Goal: Information Seeking & Learning: Check status

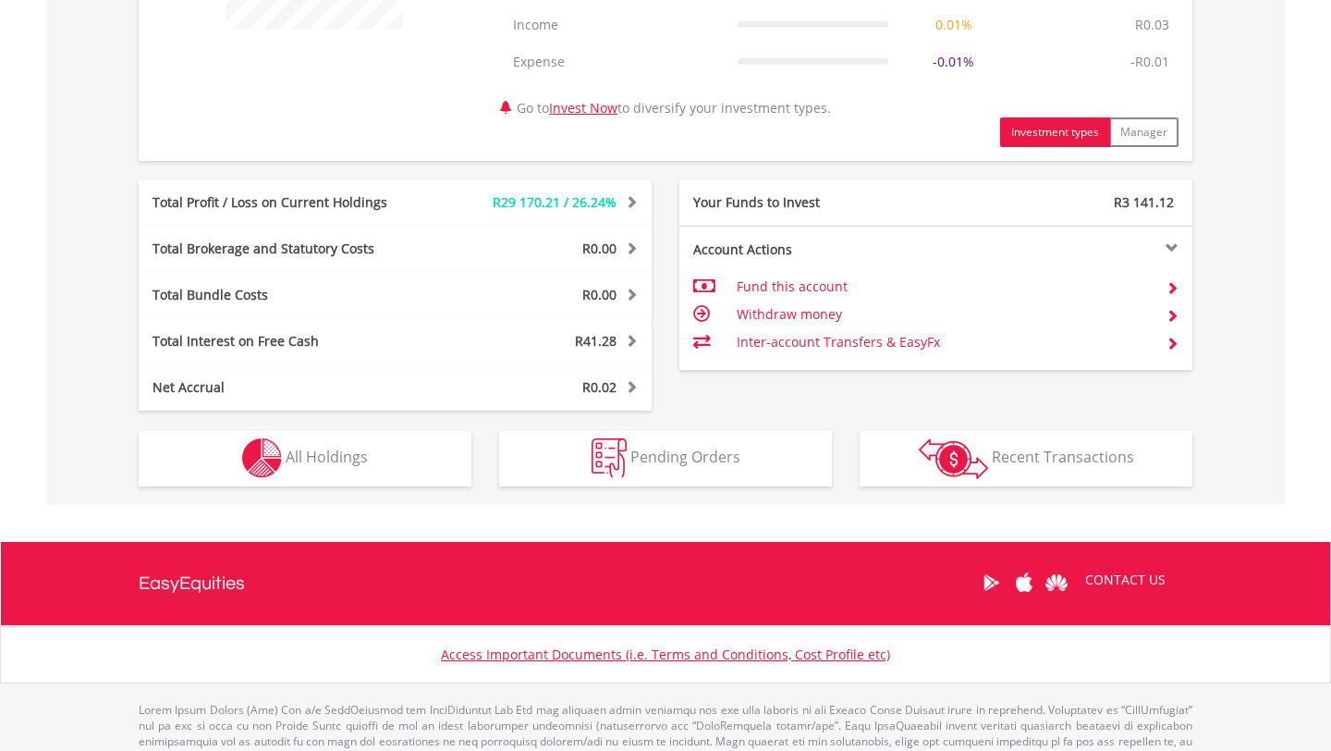
scroll to position [923, 0]
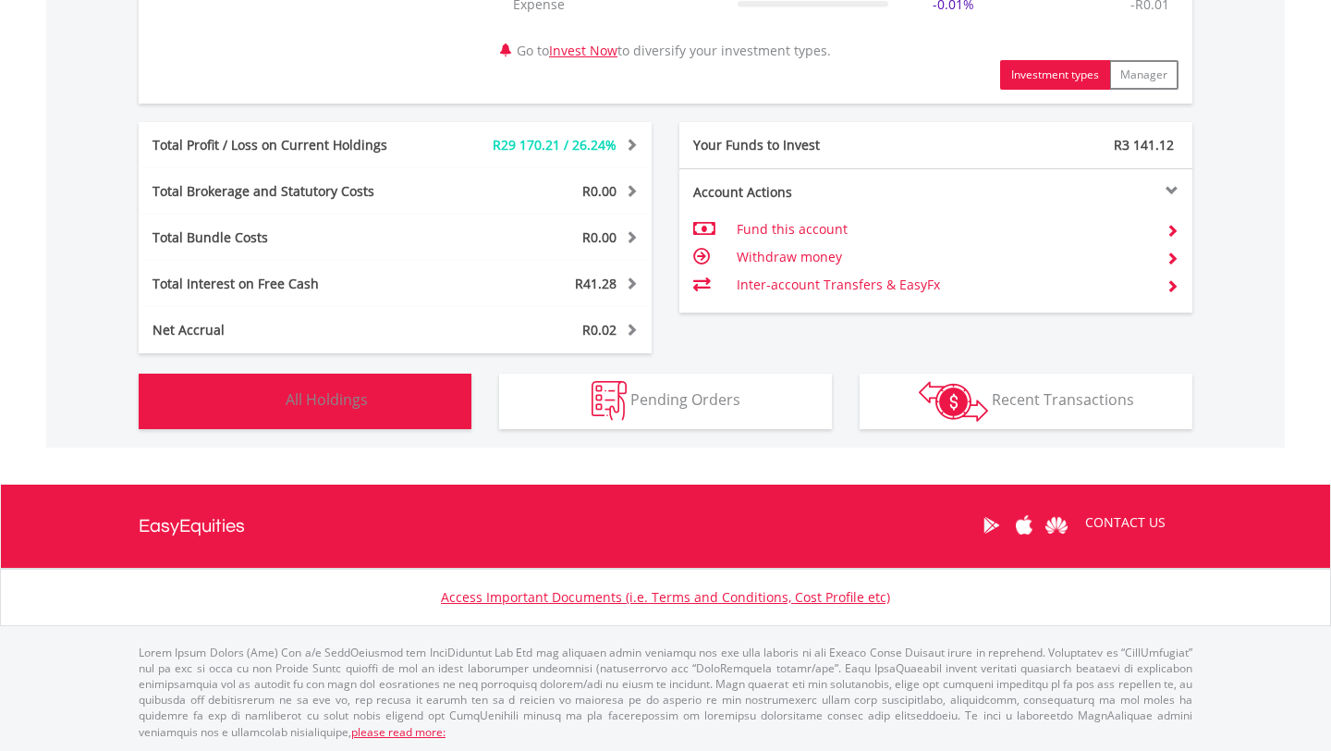
click at [366, 416] on button "Holdings All Holdings" at bounding box center [305, 400] width 333 height 55
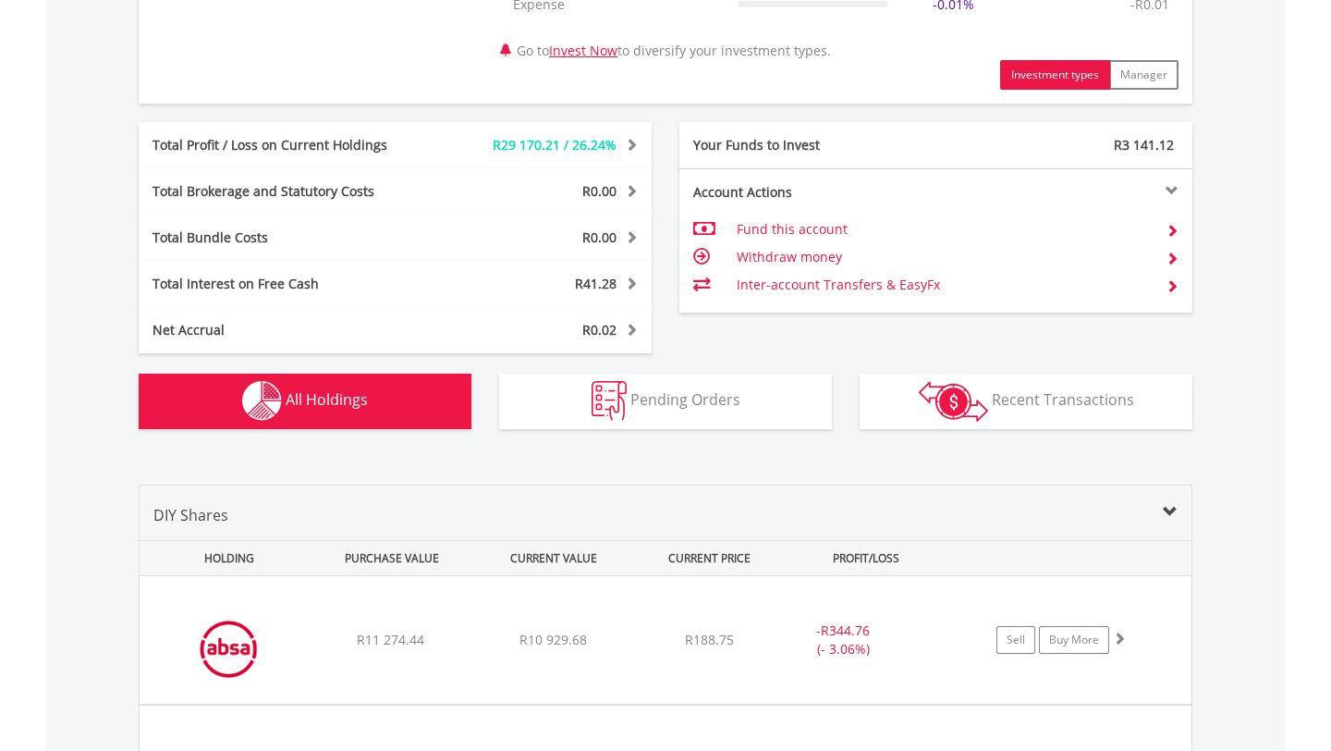
scroll to position [1407, 0]
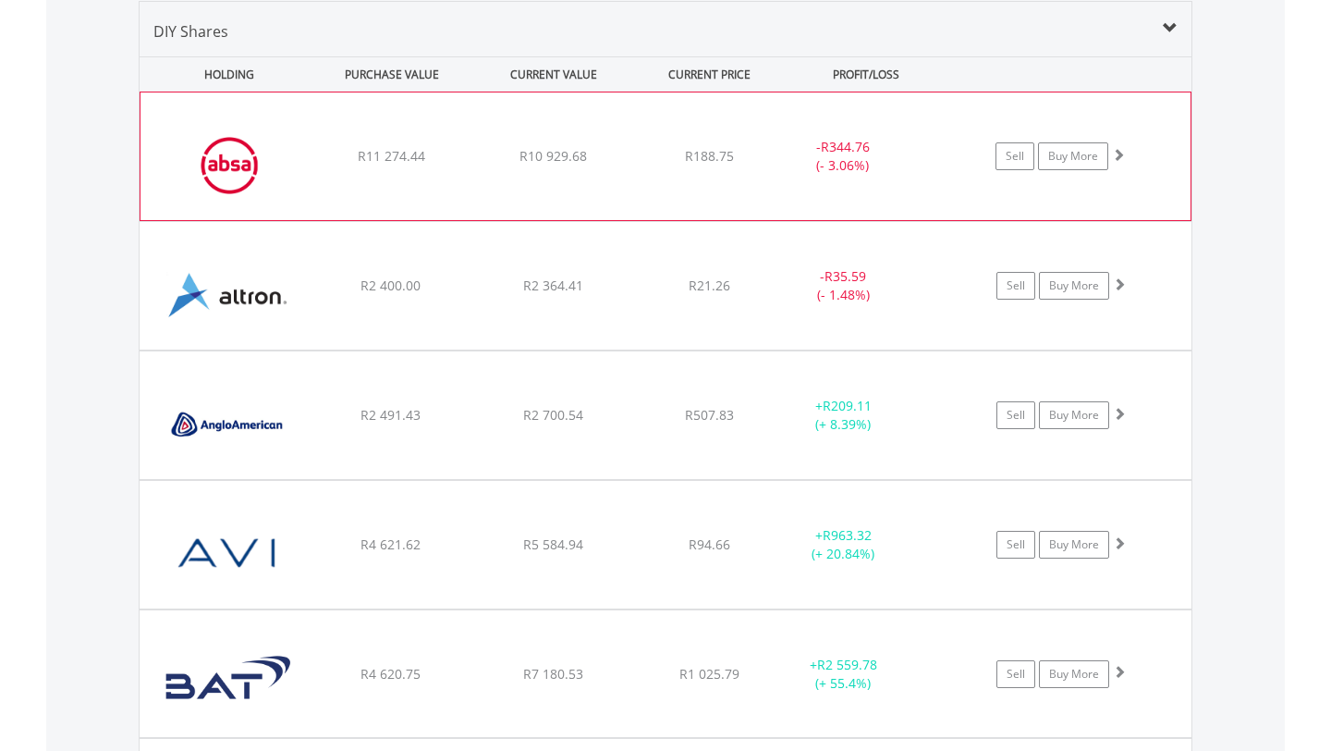
click at [641, 147] on div "R188.75" at bounding box center [709, 156] width 147 height 18
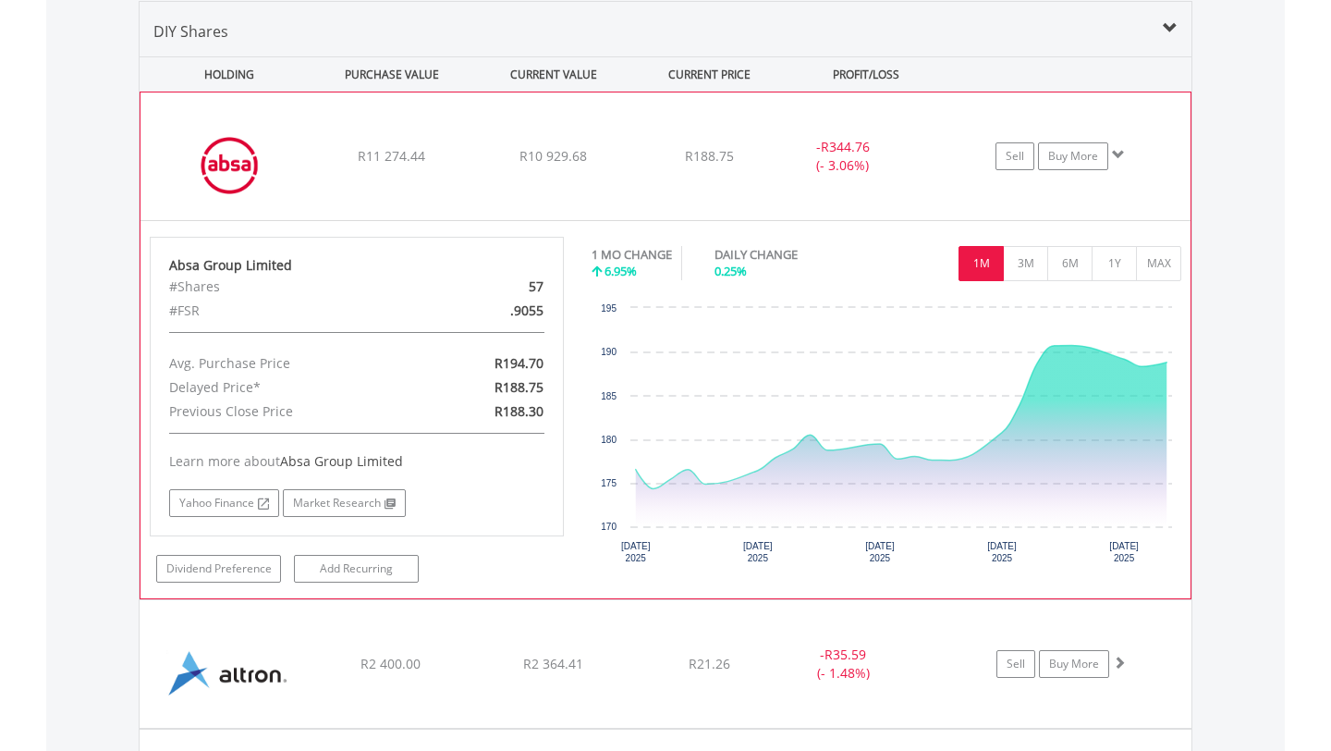
click at [642, 145] on div "﻿ Absa Group Limited R11 274.44 R10 929.68 R188.75 - R344.76 (- 3.06%) Sell Buy…" at bounding box center [665, 156] width 1050 height 128
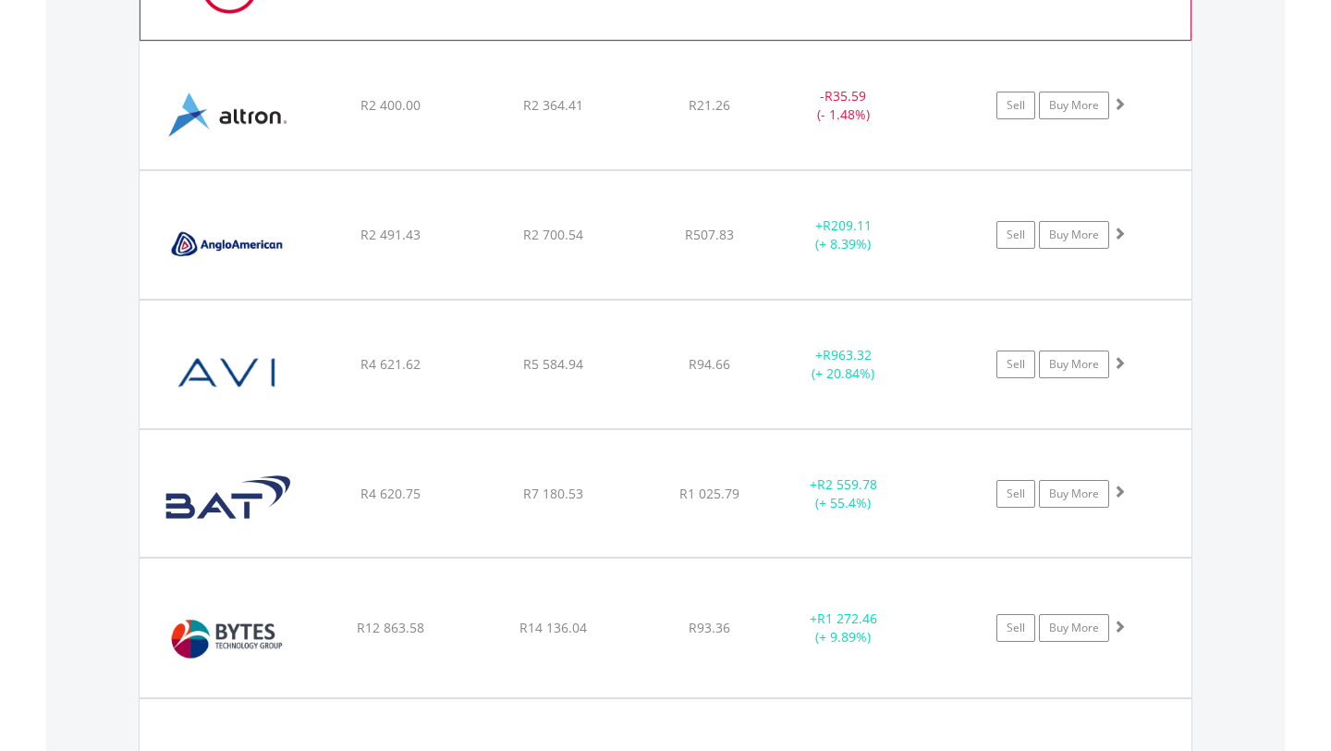
scroll to position [1616, 0]
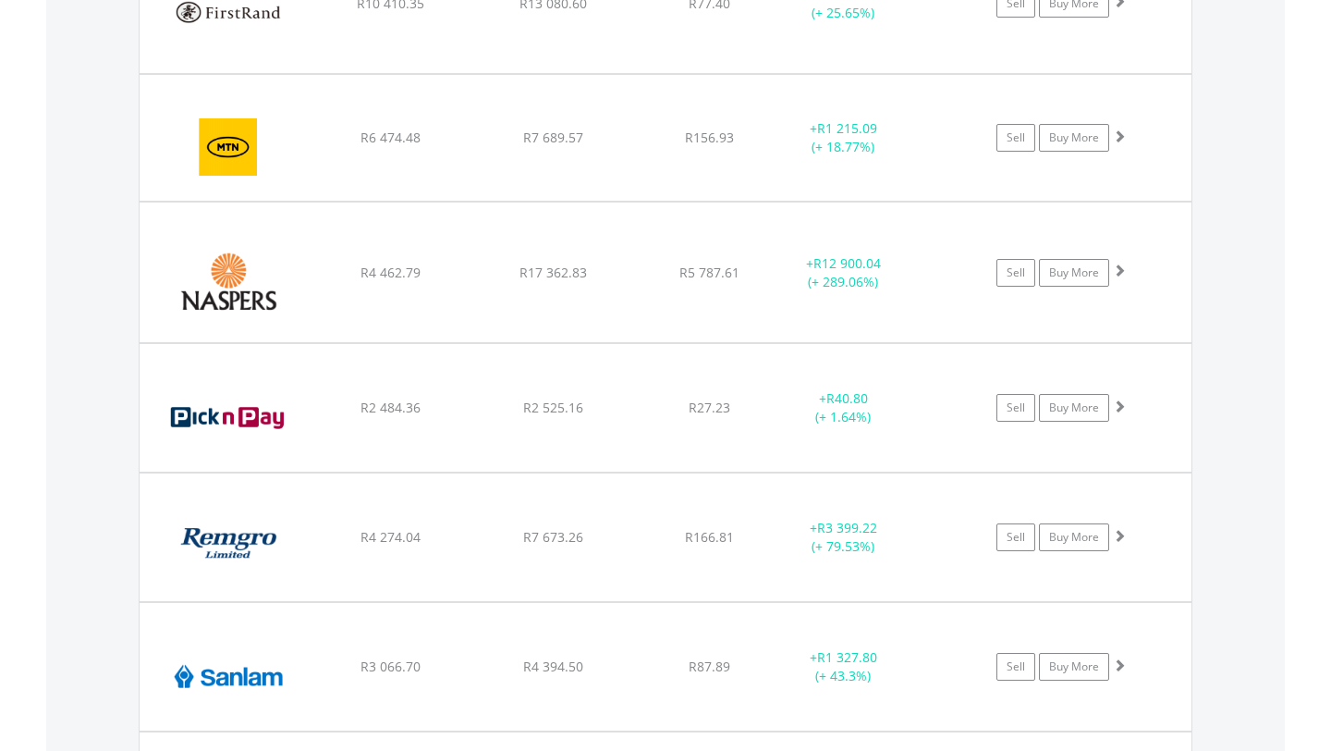
scroll to position [2447, 0]
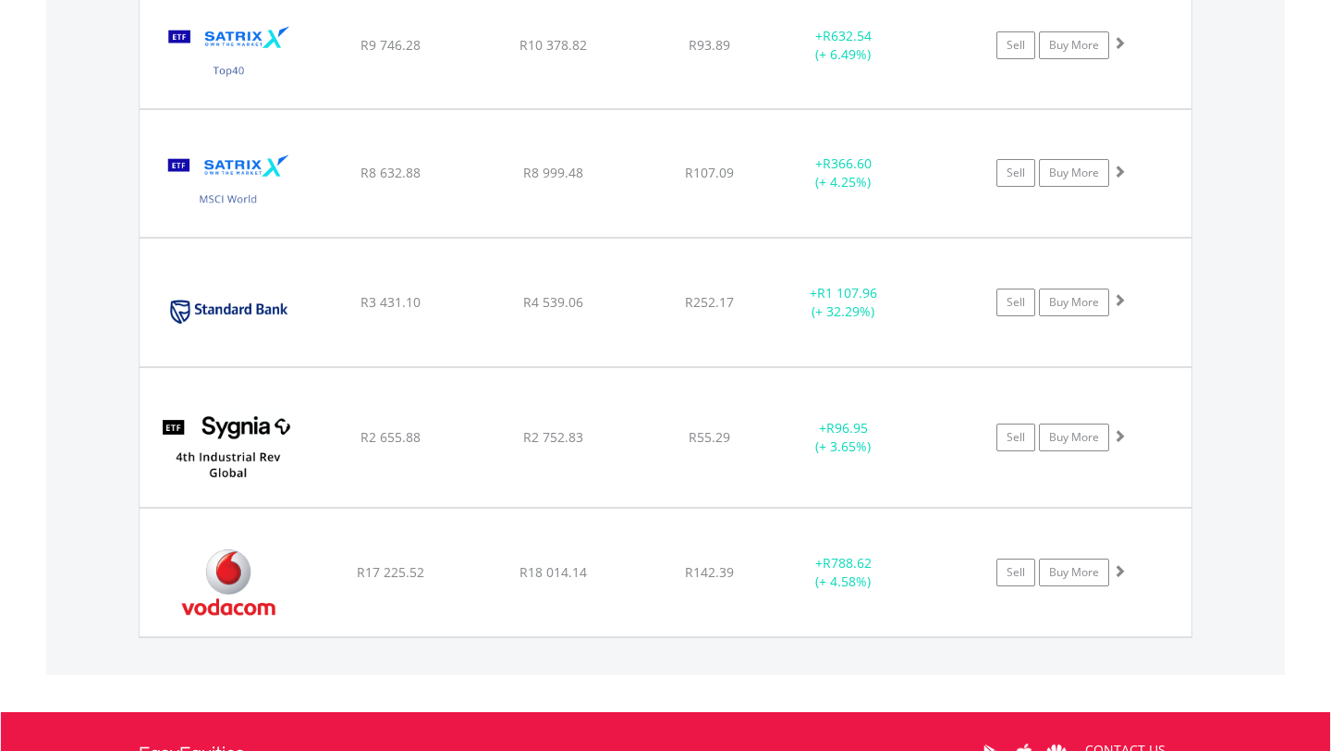
scroll to position [3106, 0]
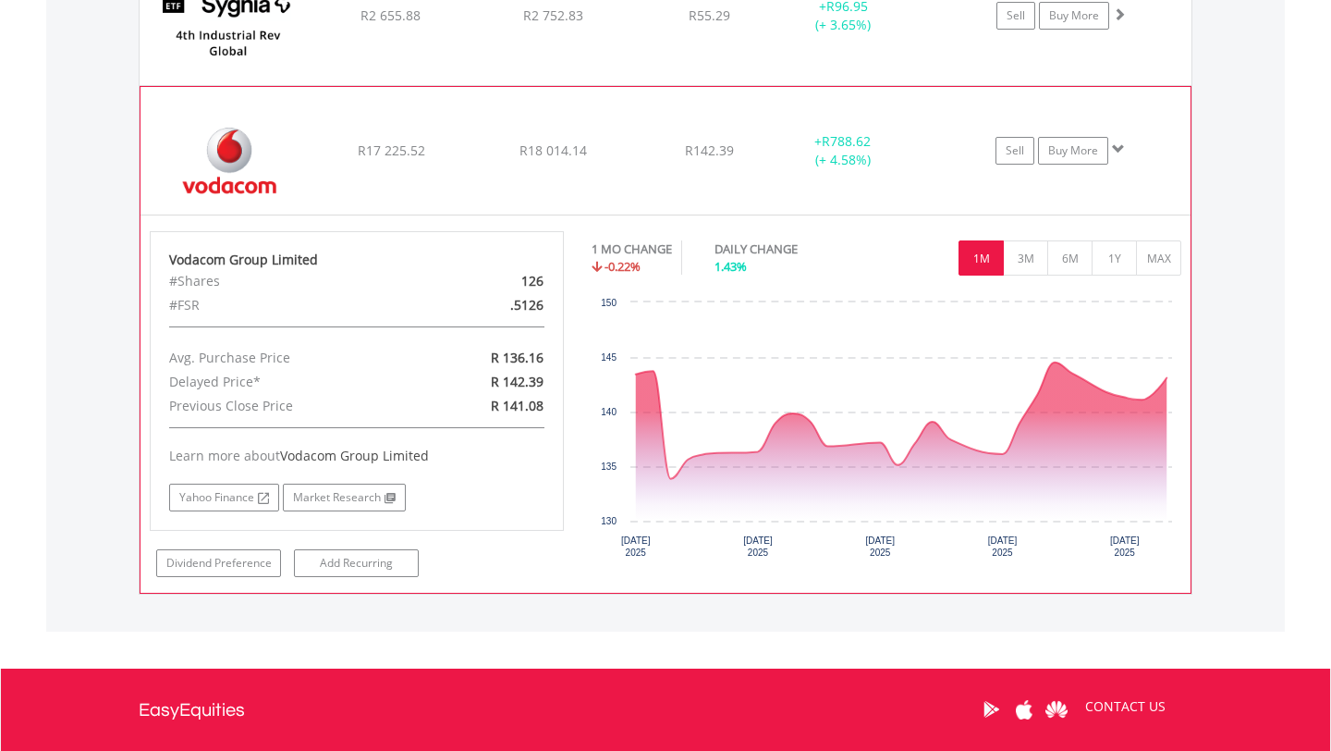
scroll to position [3556, 0]
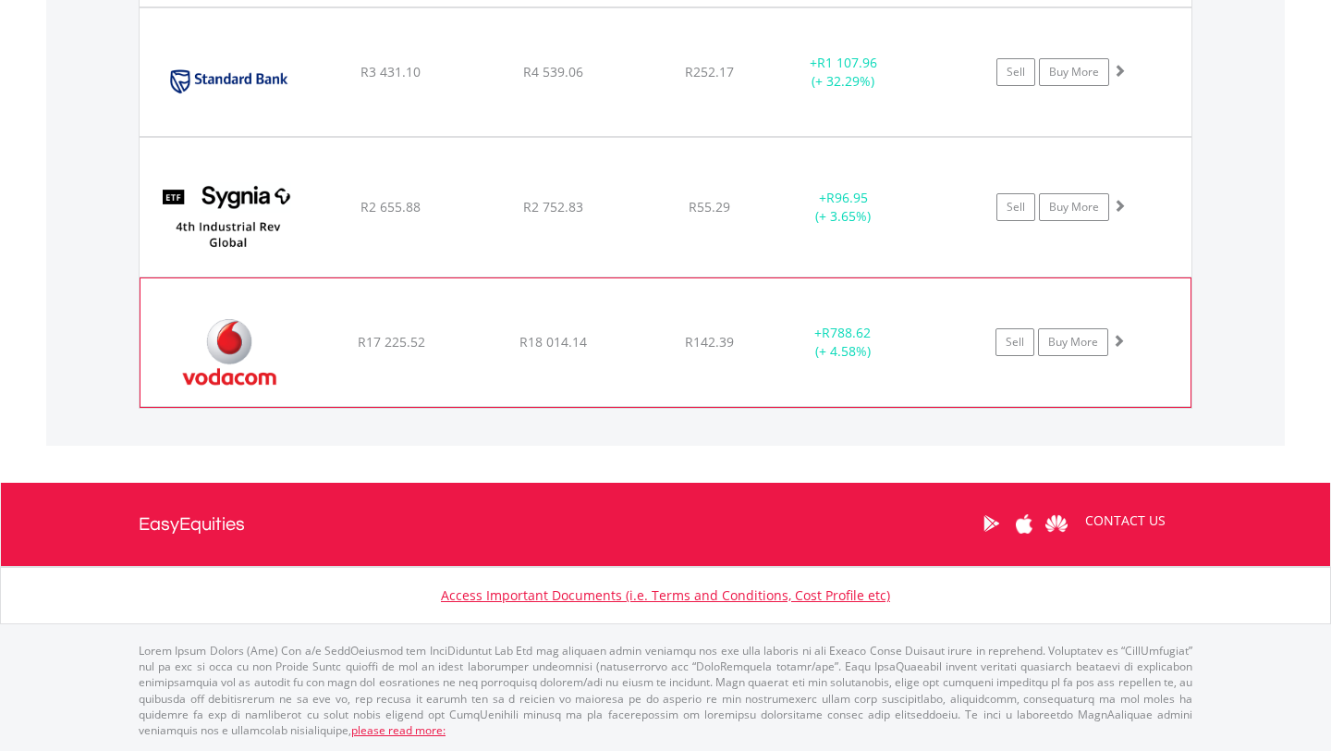
scroll to position [3330, 0]
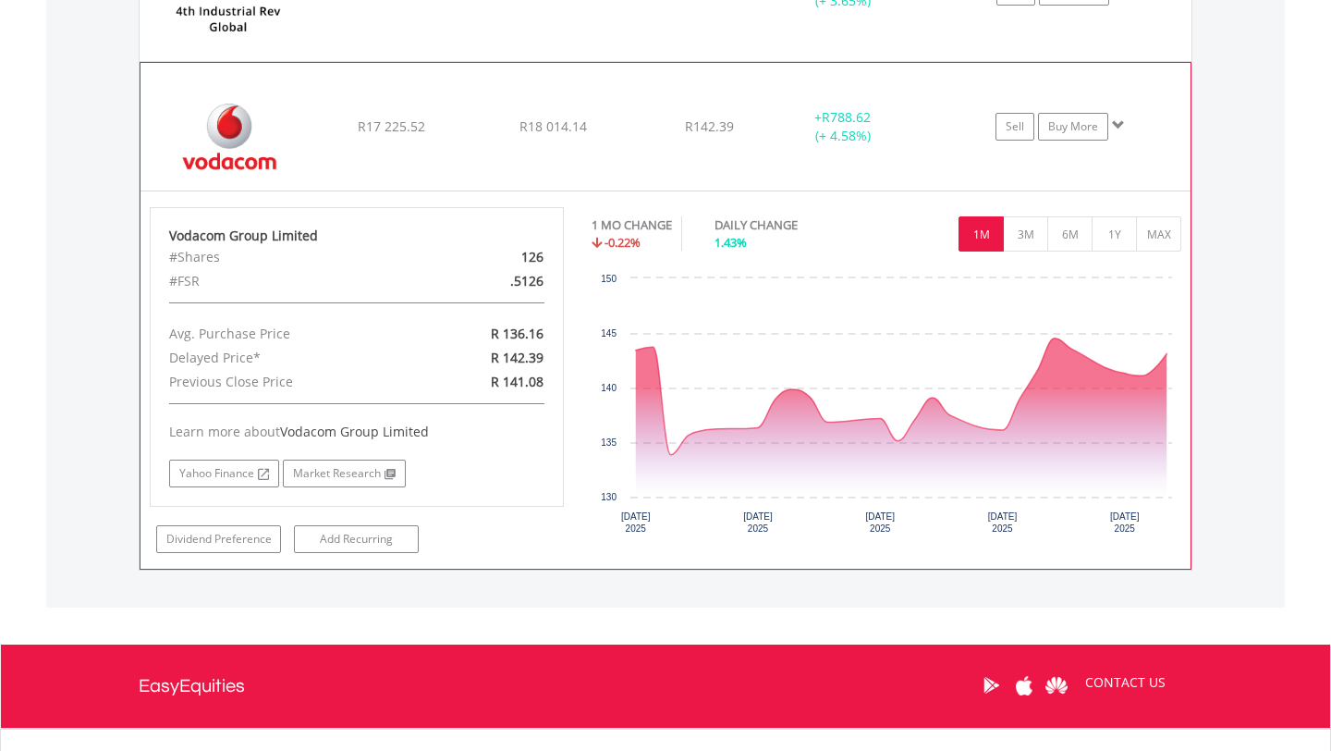
scroll to position [3556, 0]
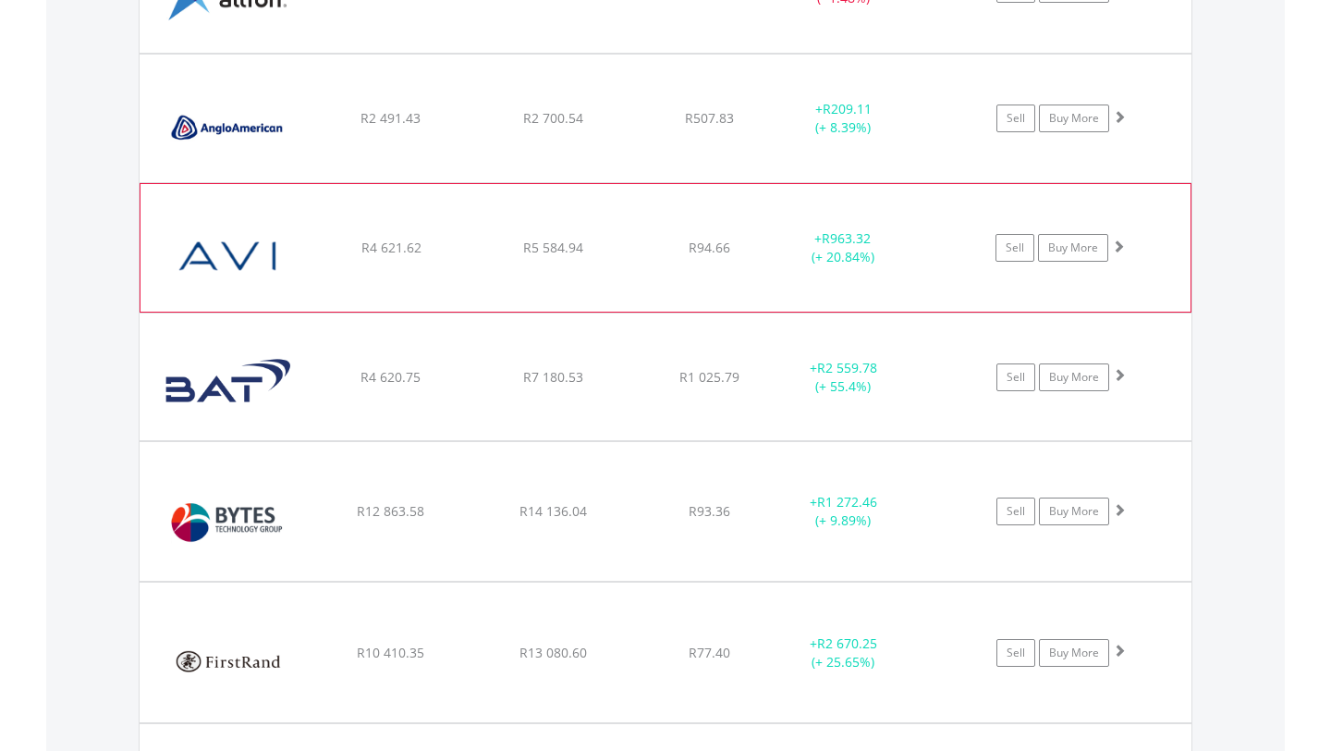
scroll to position [1747, 0]
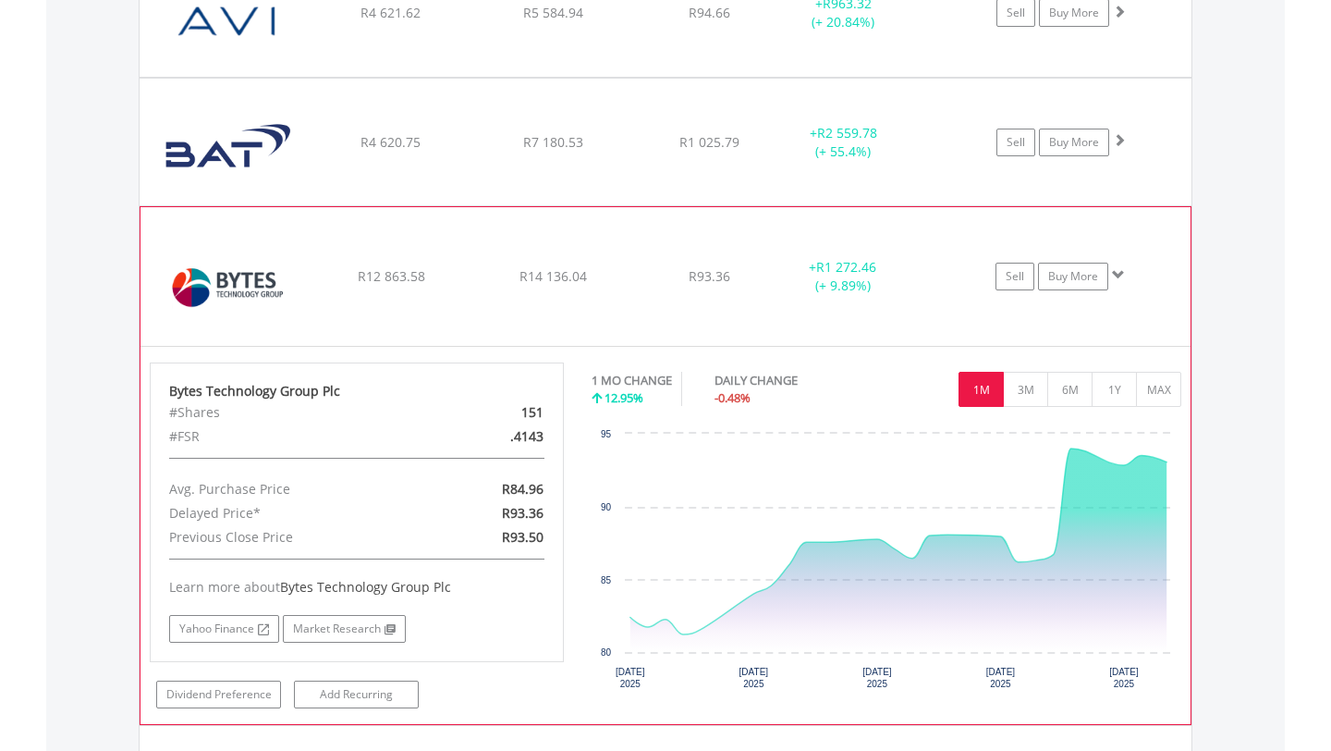
scroll to position [1942, 0]
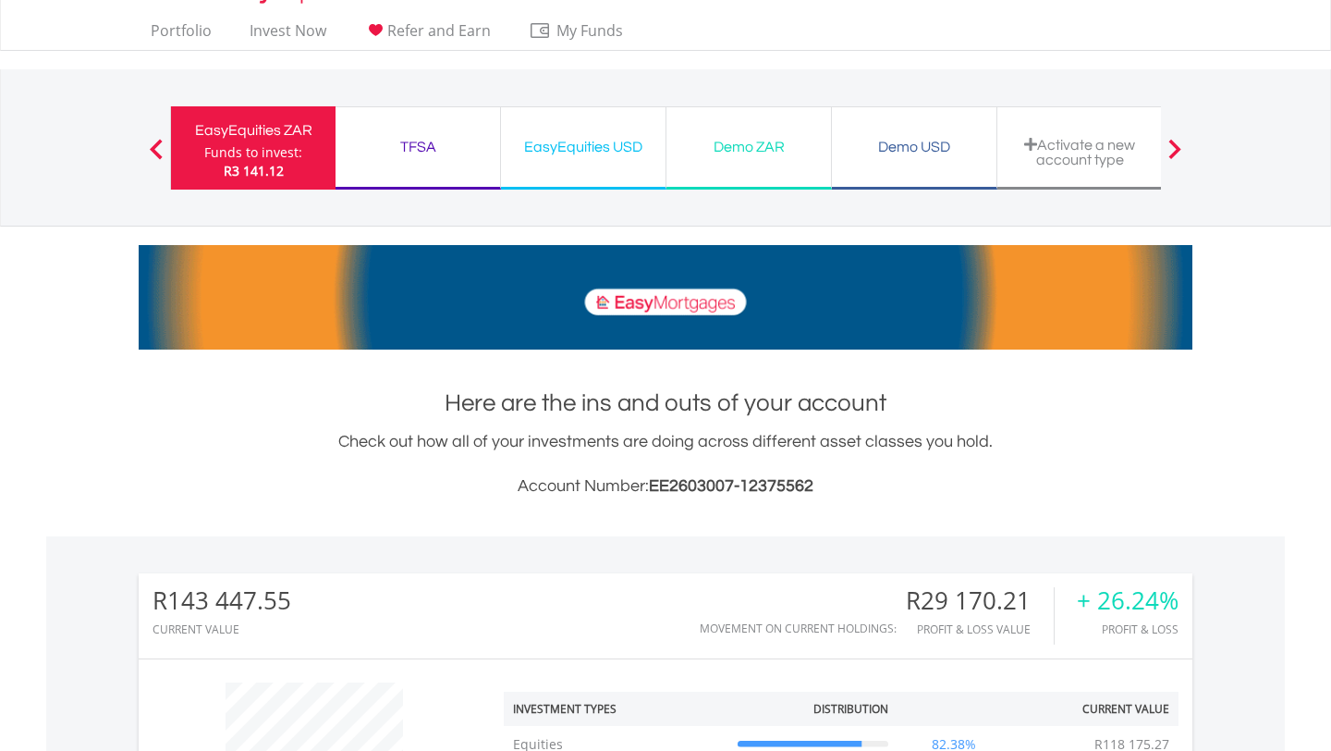
scroll to position [0, 0]
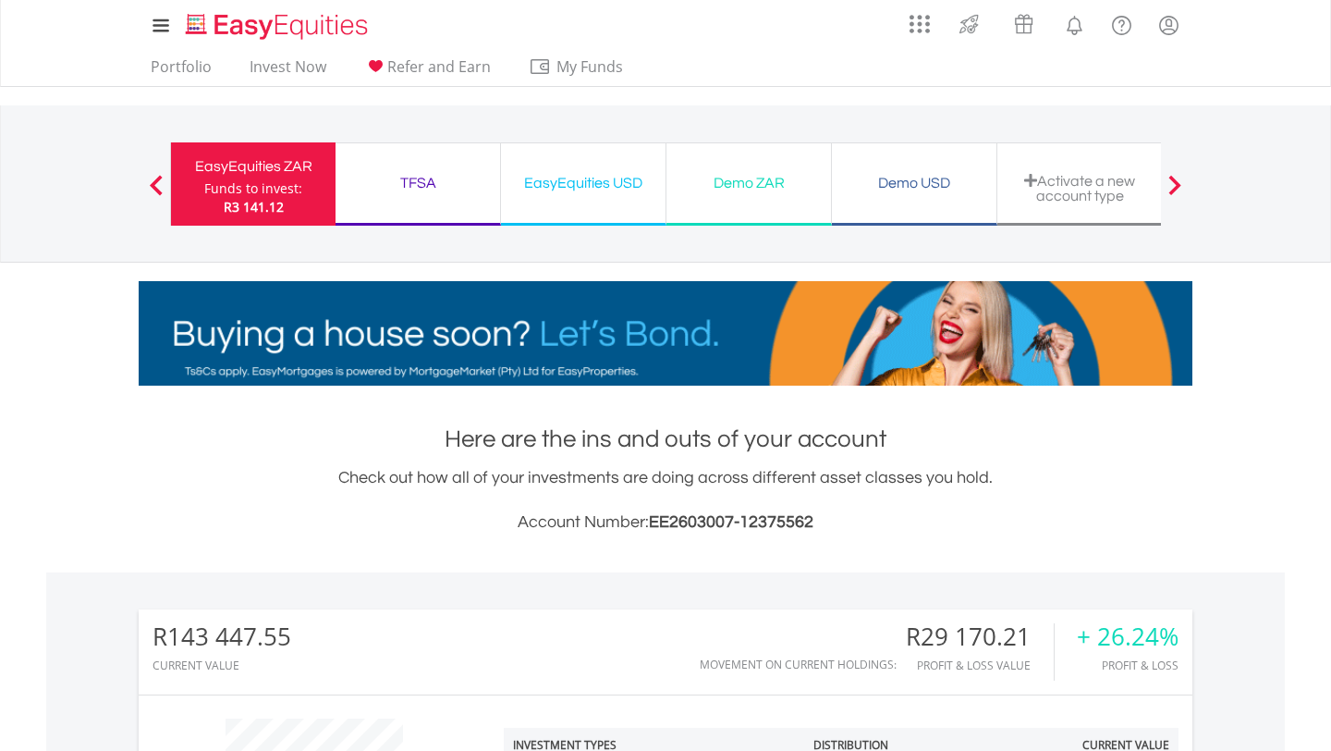
click at [569, 195] on div "EasyEquities USD" at bounding box center [583, 183] width 142 height 26
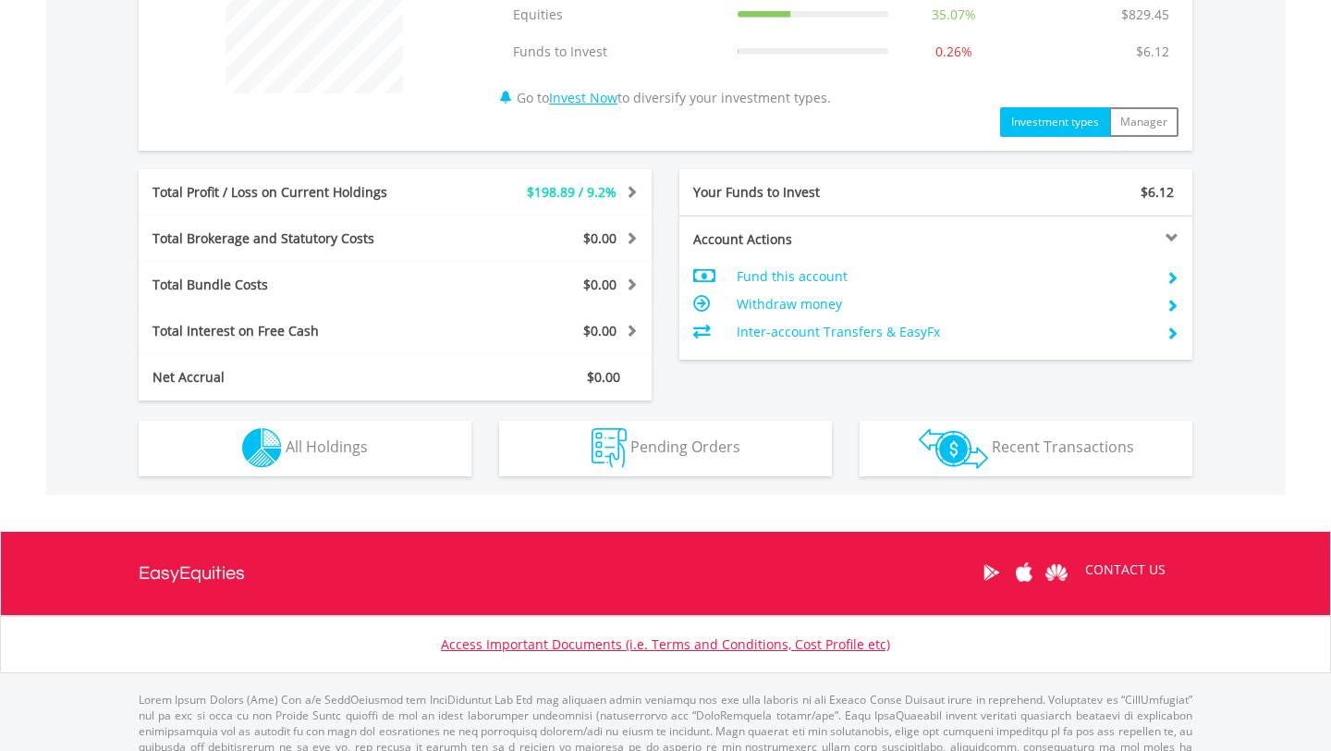
scroll to position [849, 0]
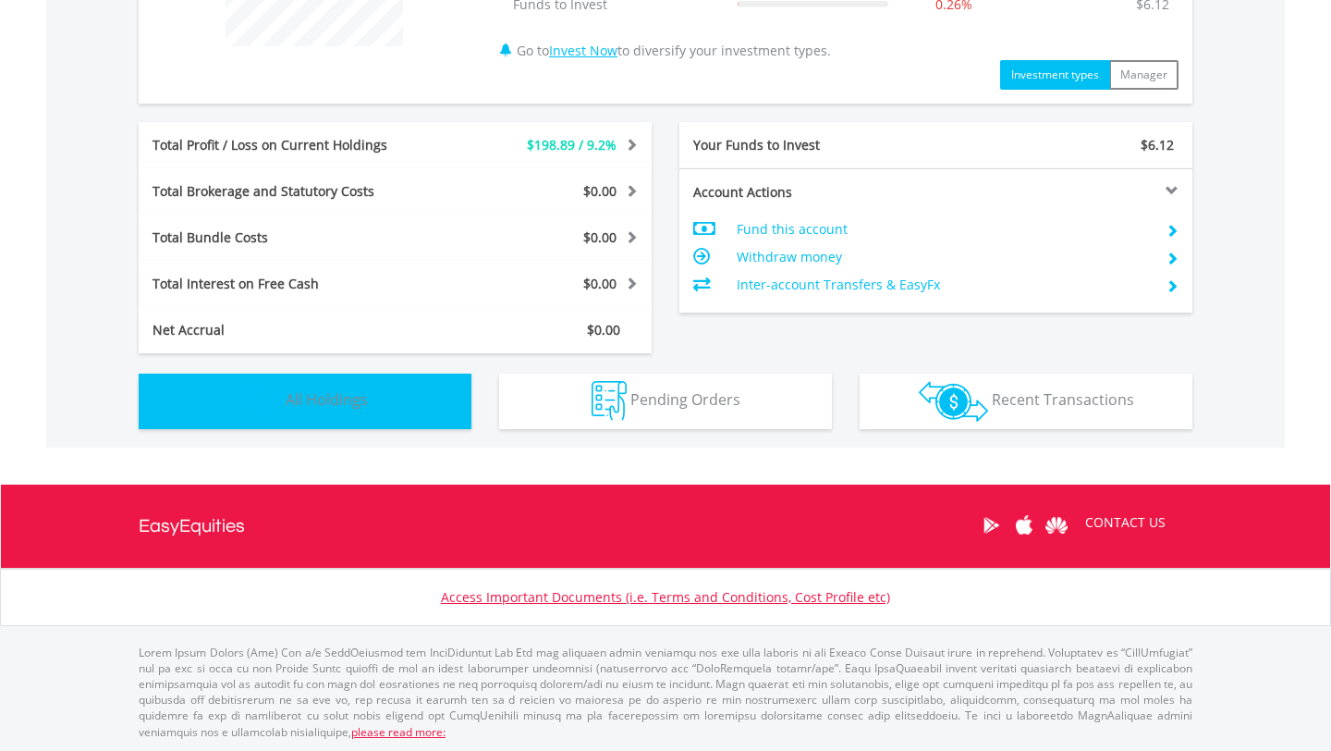
click at [352, 398] on span "All Holdings" at bounding box center [327, 399] width 82 height 20
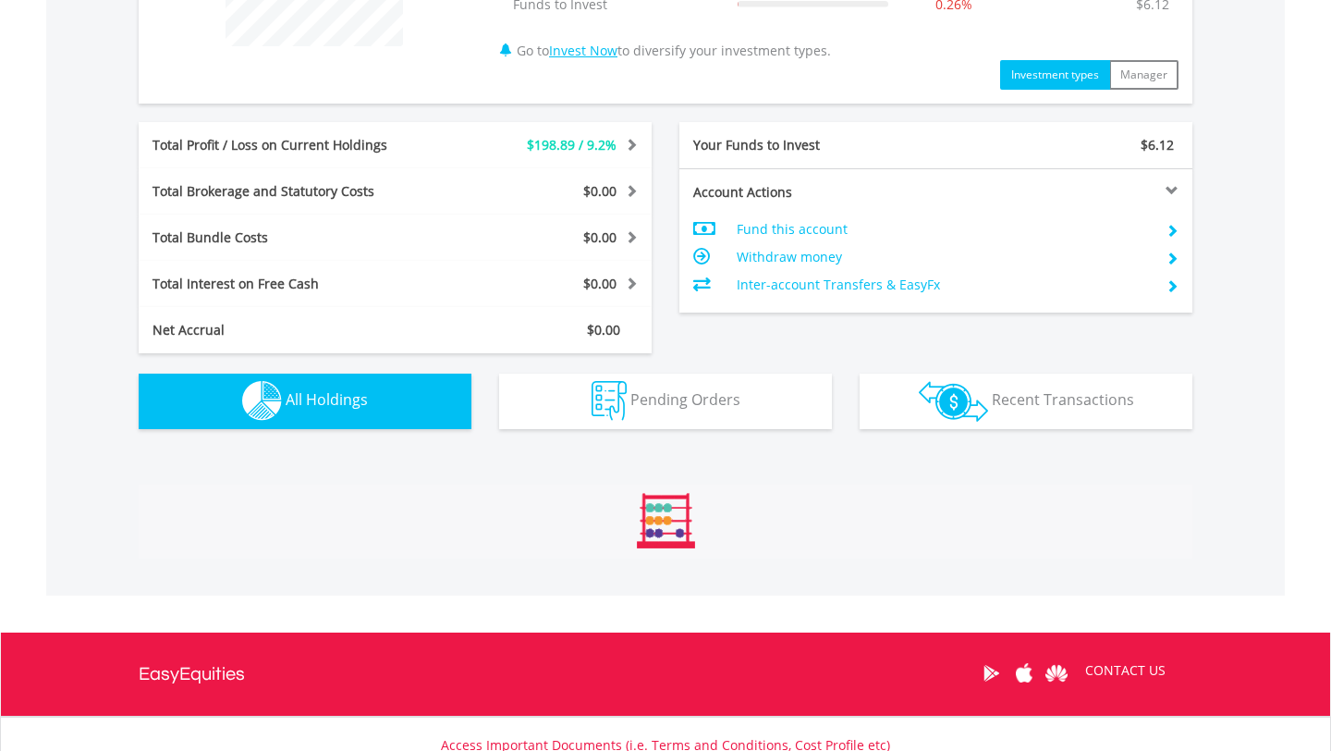
scroll to position [1333, 0]
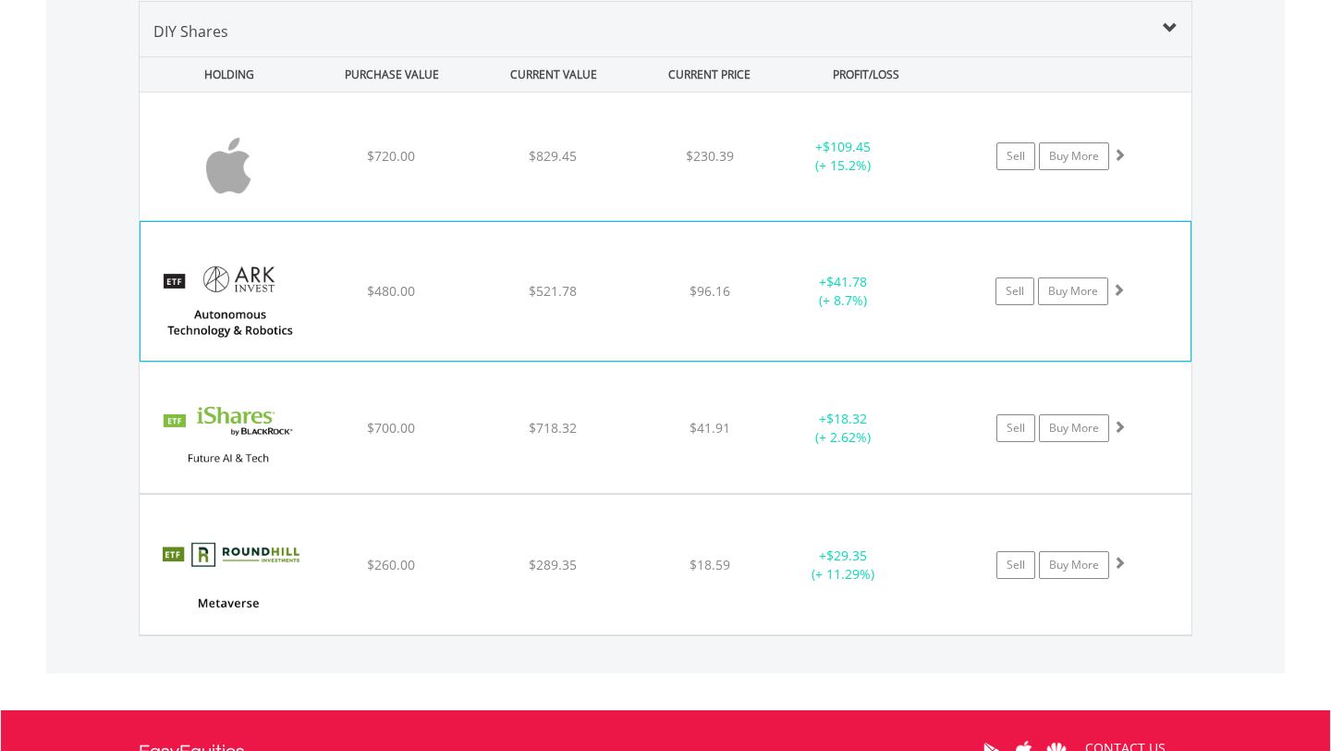
click at [634, 220] on div "﻿ ARK Autonomous Technology & Robotics ETF $480.00 $521.78 $96.16 + $41.78 (+ 8…" at bounding box center [666, 156] width 1052 height 128
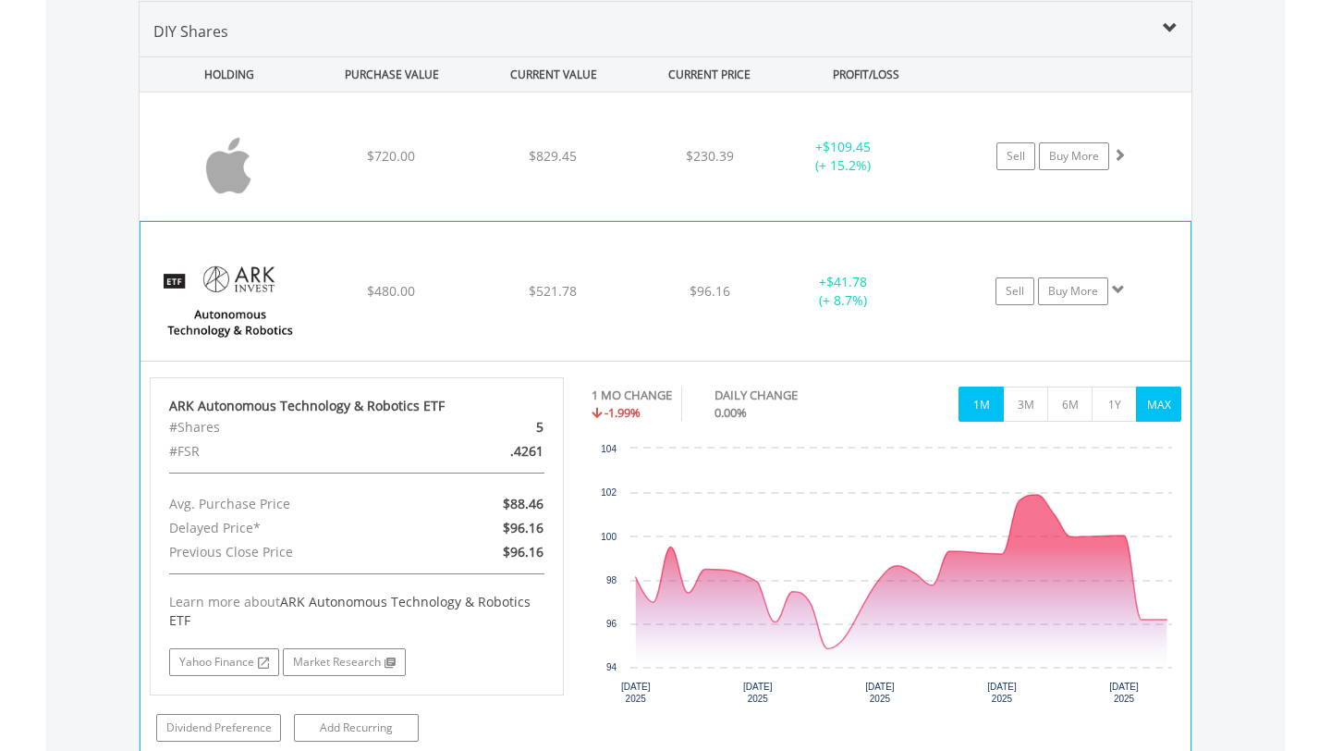
click at [1145, 398] on button "MAX" at bounding box center [1158, 403] width 45 height 35
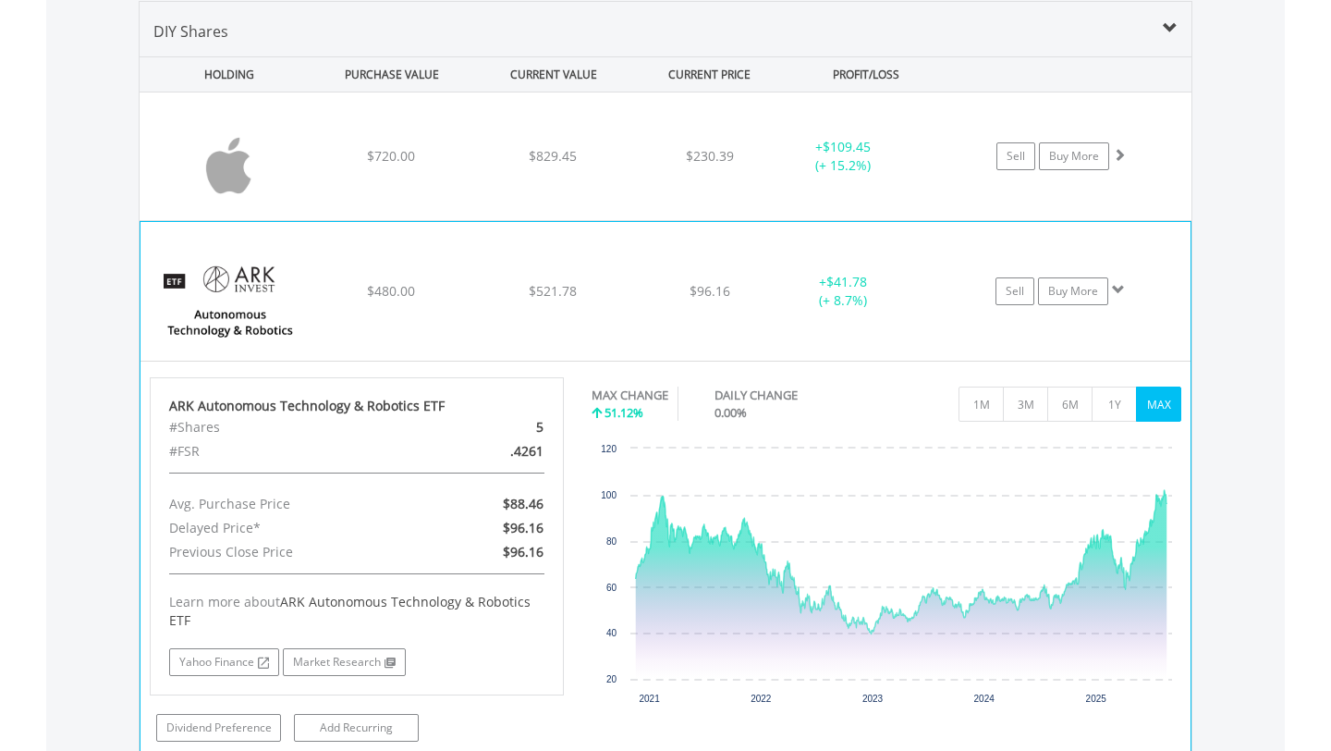
click at [641, 220] on div "﻿ ARK Autonomous Technology & Robotics ETF $480.00 $521.78 $96.16 + $41.78 (+ 8…" at bounding box center [666, 156] width 1052 height 128
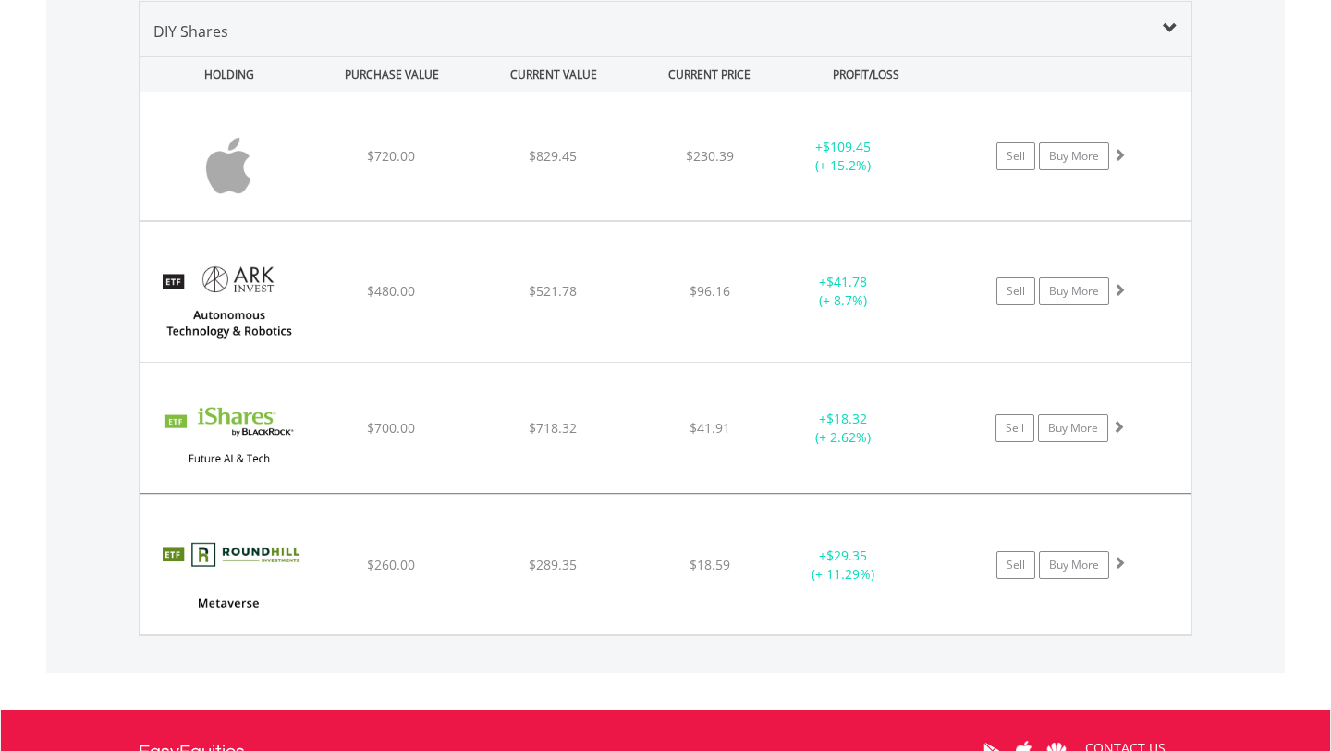
click at [610, 220] on div "﻿ iShares Future AI & Tech ETF $700.00 $718.32 $41.91 + $18.32 (+ 2.62%) Sell B…" at bounding box center [666, 156] width 1052 height 128
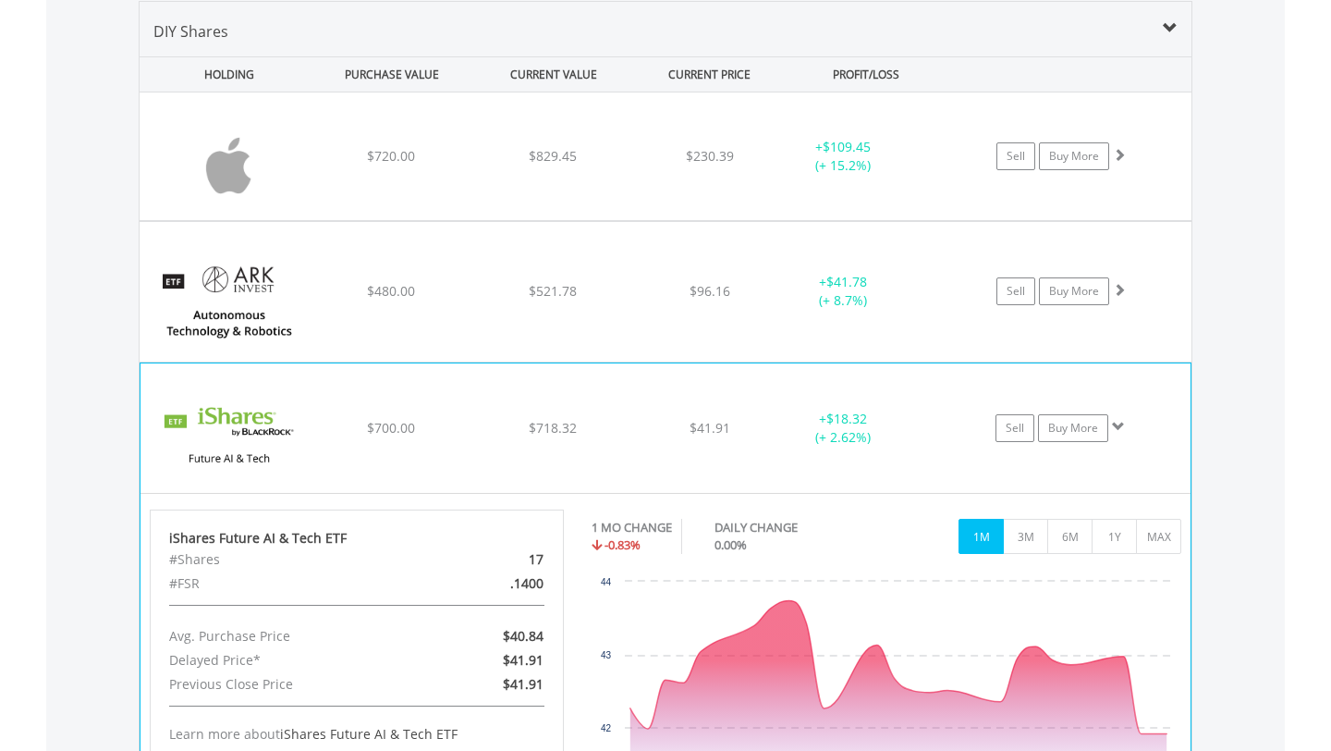
click at [614, 220] on div "﻿ iShares Future AI & Tech ETF $700.00 $718.32 $41.91 + $18.32 (+ 2.62%) Sell B…" at bounding box center [666, 156] width 1052 height 128
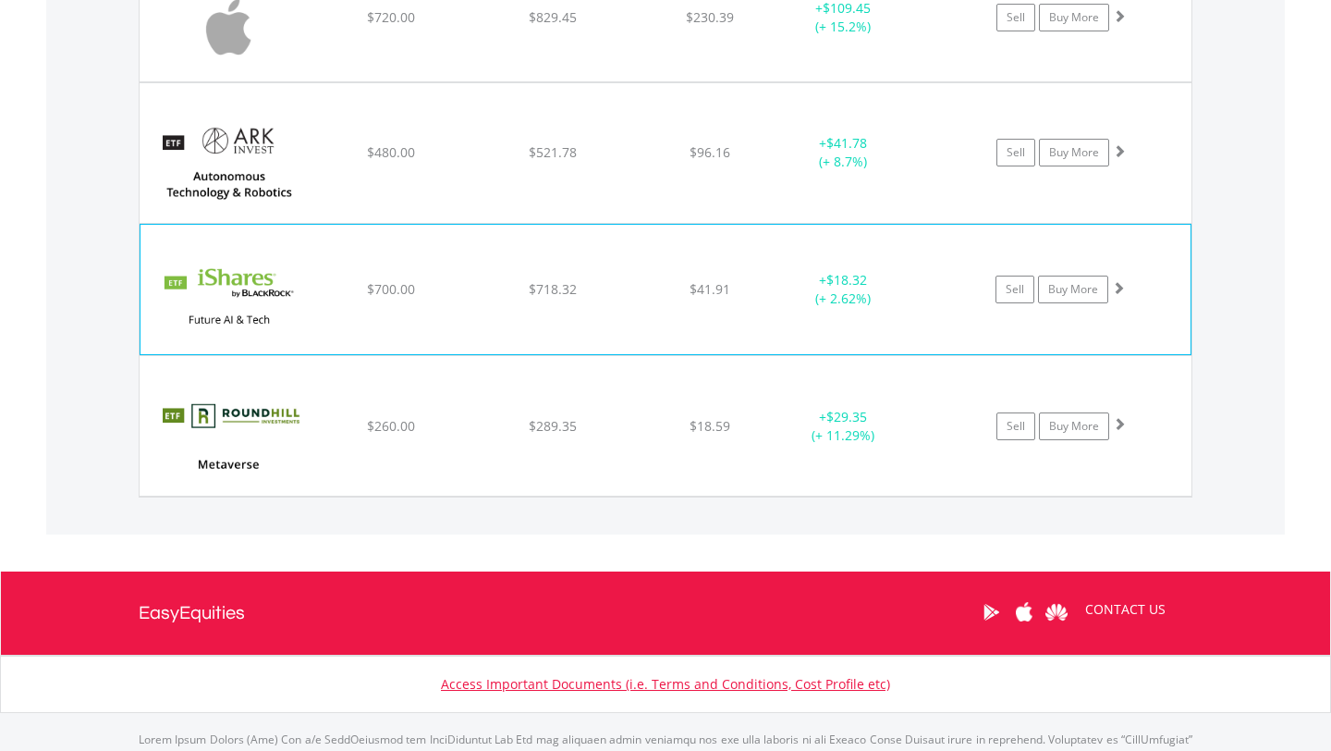
scroll to position [1486, 0]
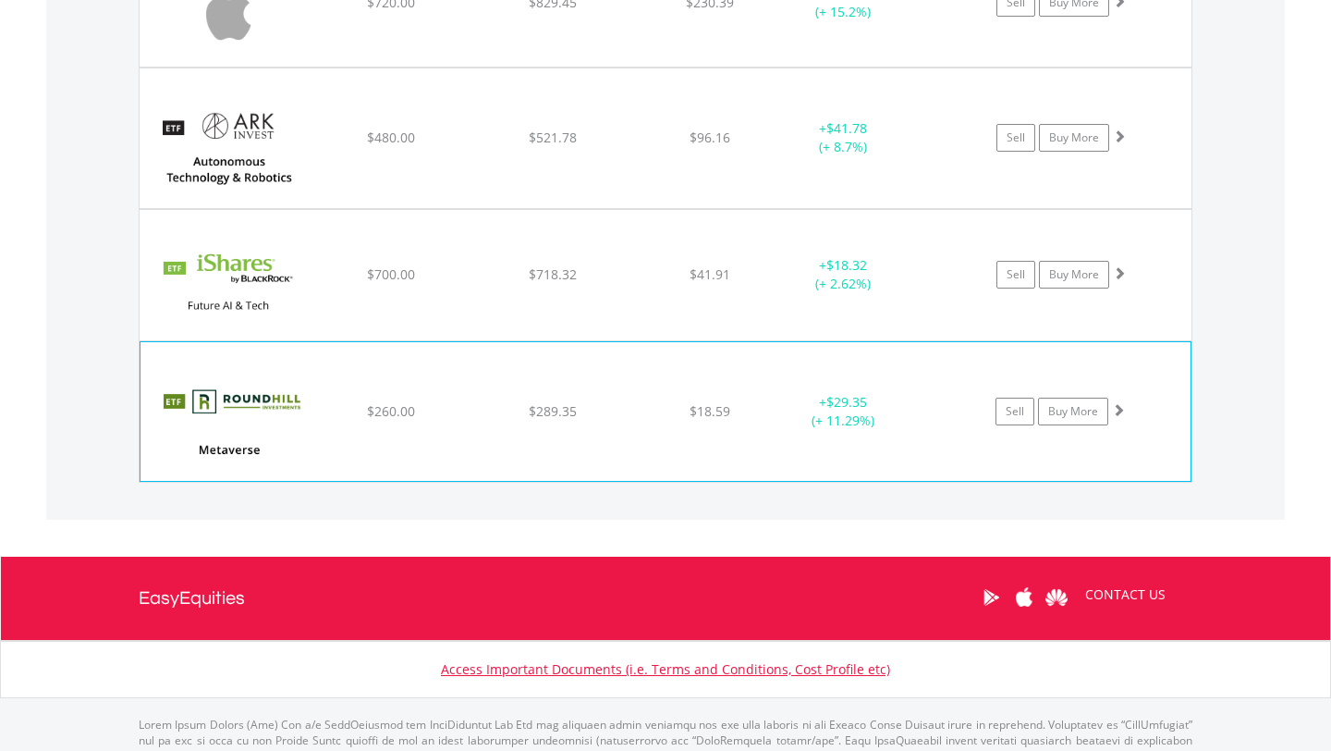
click at [614, 67] on div "﻿ Roundhill Ball Metaverse ETF $260.00 $289.35 $18.59 + $29.35 (+ 11.29%) Sell …" at bounding box center [666, 3] width 1052 height 128
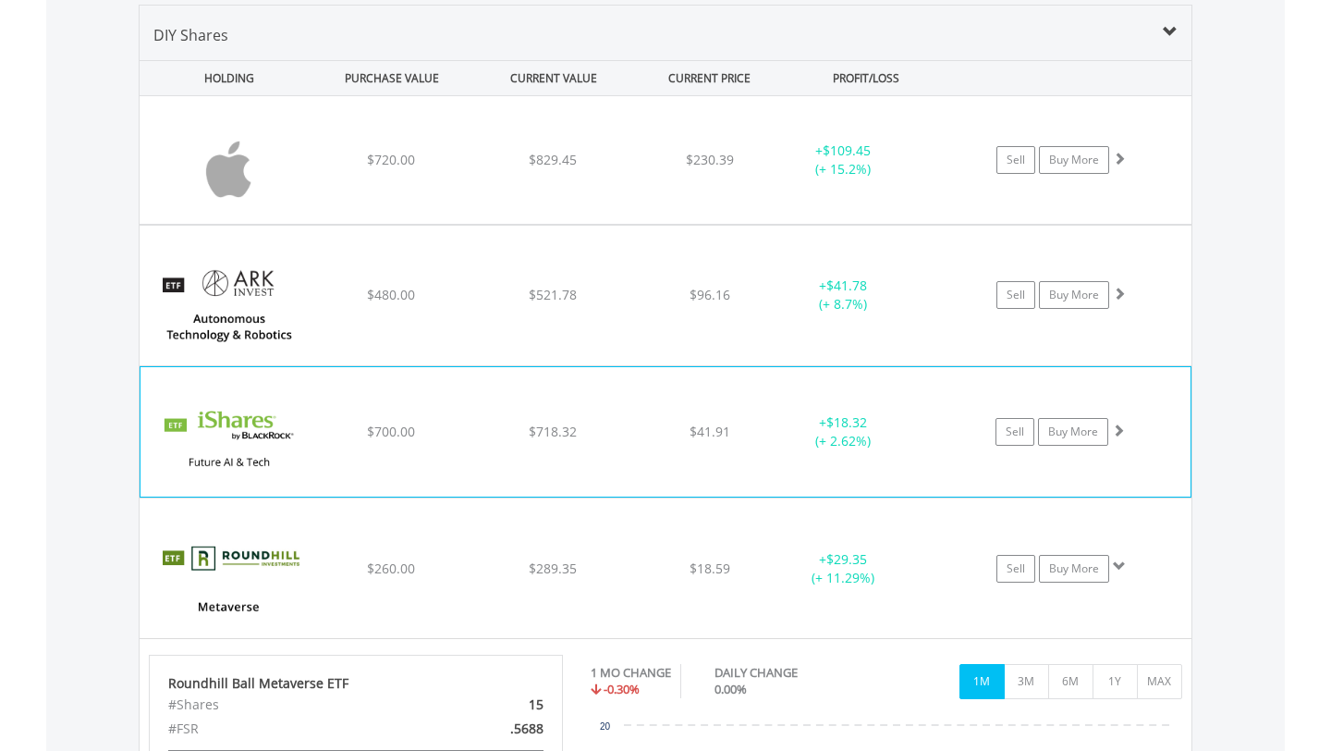
scroll to position [1227, 0]
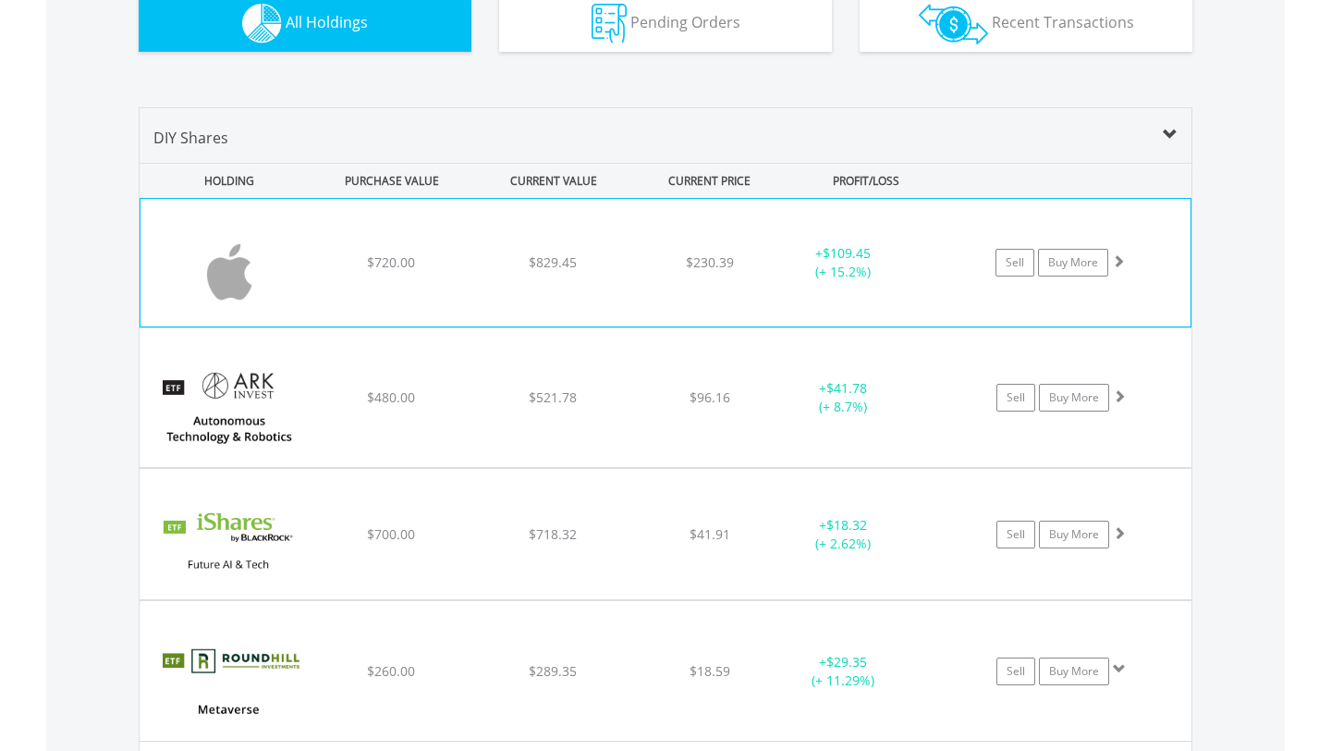
click at [774, 296] on div "﻿ Apple Inc $720.00 $829.45 $230.39 + $109.45 (+ 15.2%) Sell Buy More" at bounding box center [665, 263] width 1050 height 128
